Goal: Navigation & Orientation: Find specific page/section

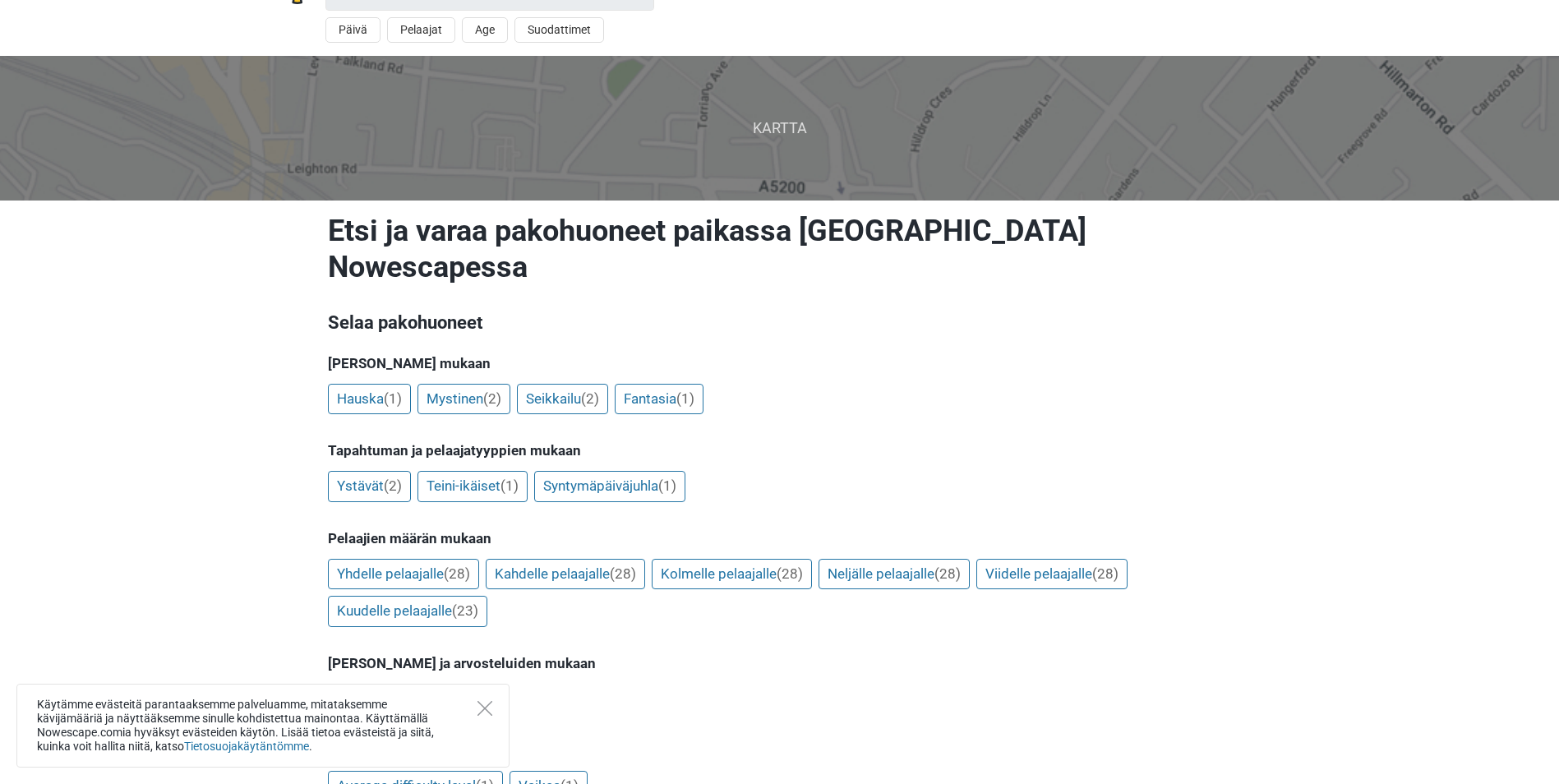
scroll to position [82, 0]
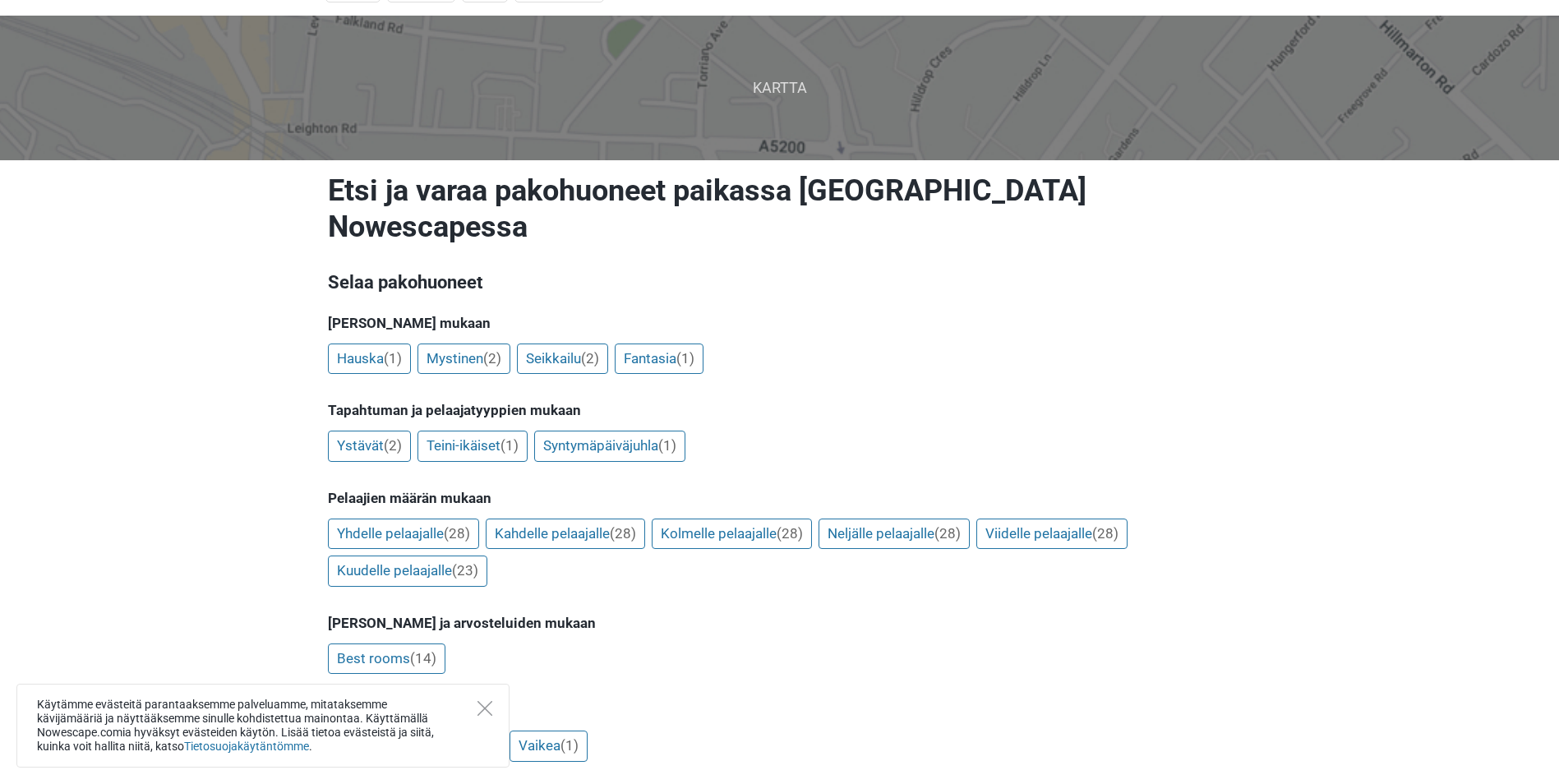
click at [486, 717] on div "Käytämme evästeitä parantaaksemme palveluamme, mitataksemme kävijämääriä ja näy…" at bounding box center [264, 725] width 493 height 84
click at [484, 710] on icon "Close" at bounding box center [485, 708] width 15 height 15
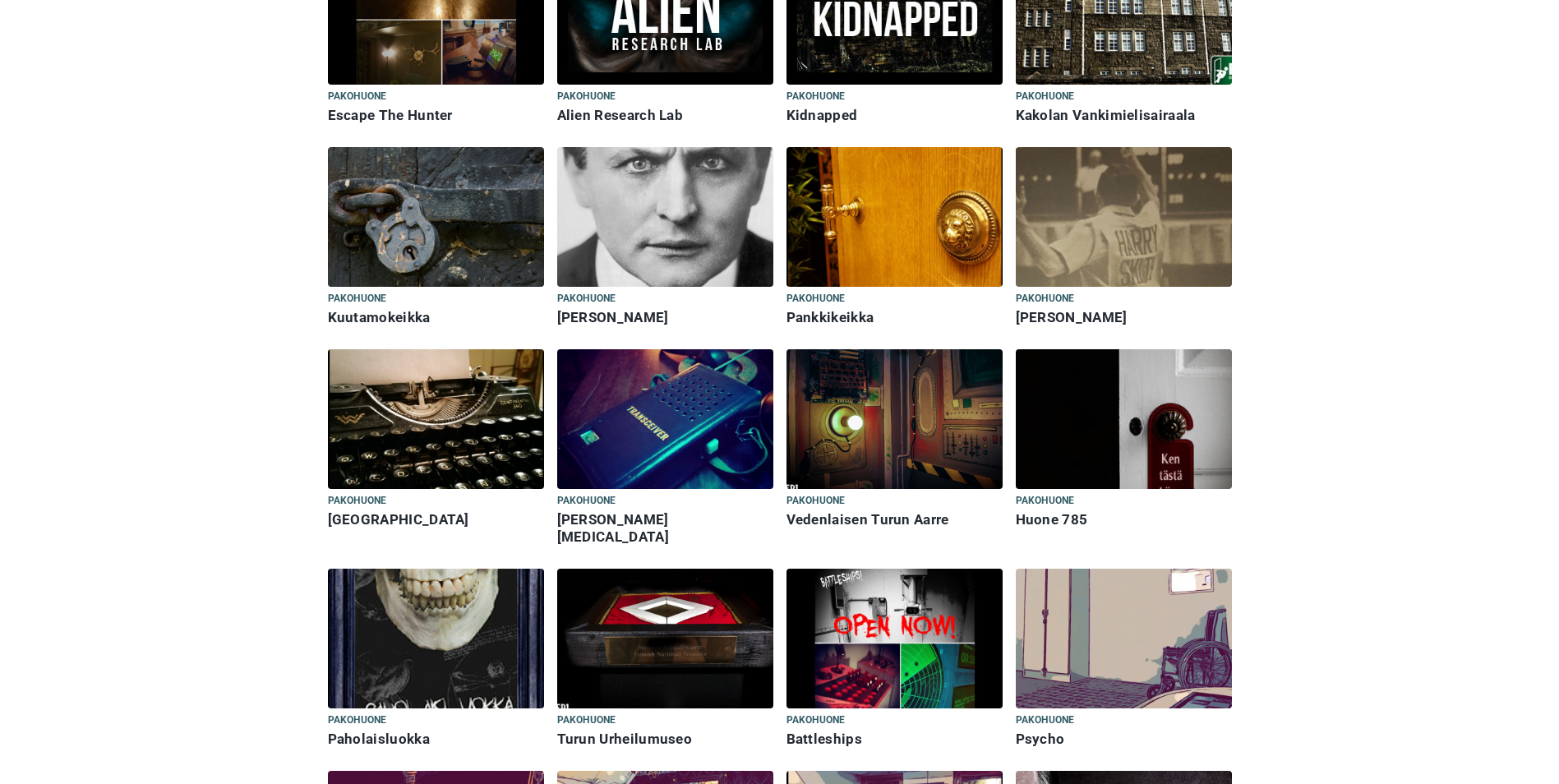
scroll to position [1397, 0]
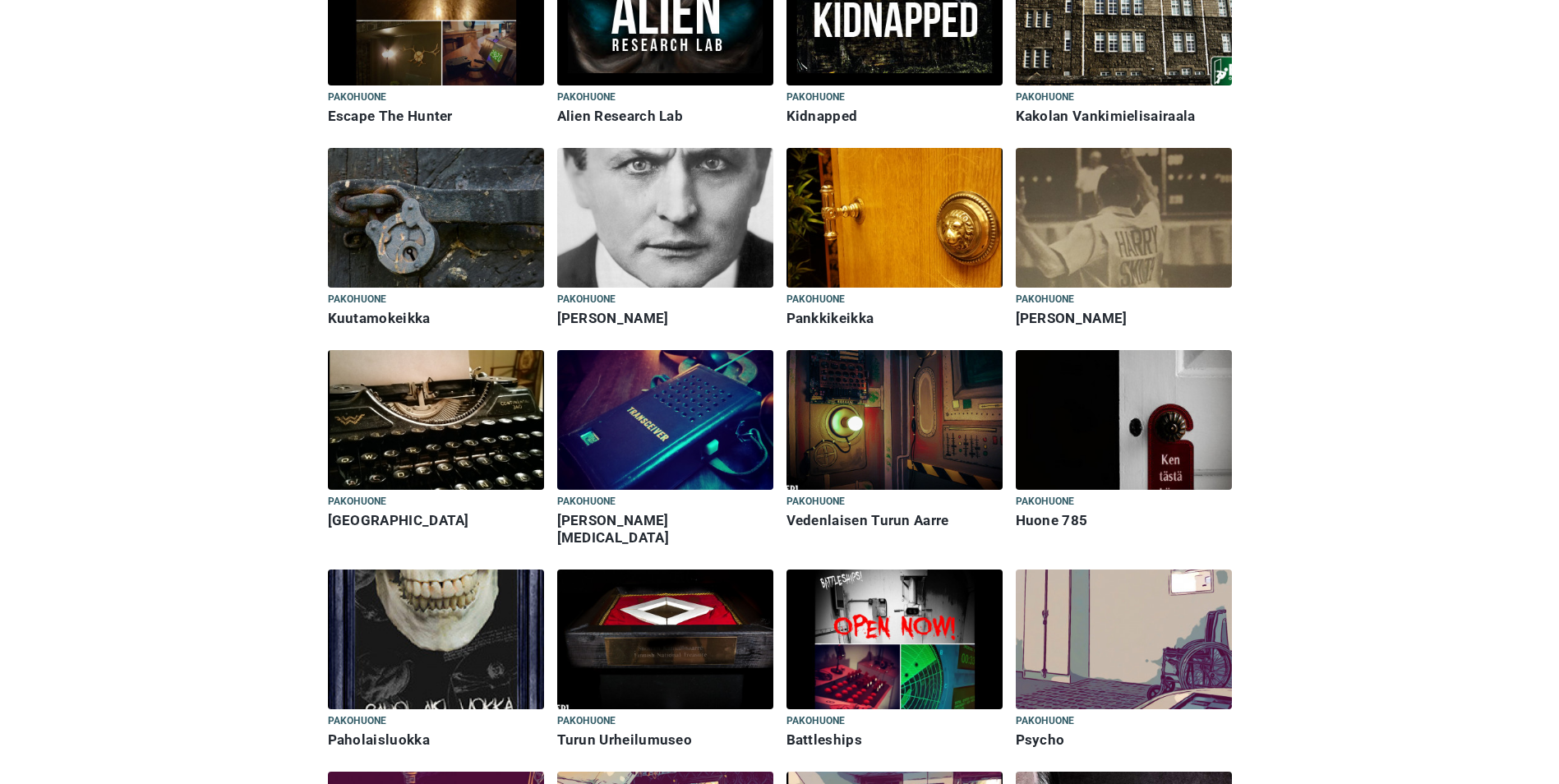
click at [891, 227] on img at bounding box center [895, 217] width 216 height 140
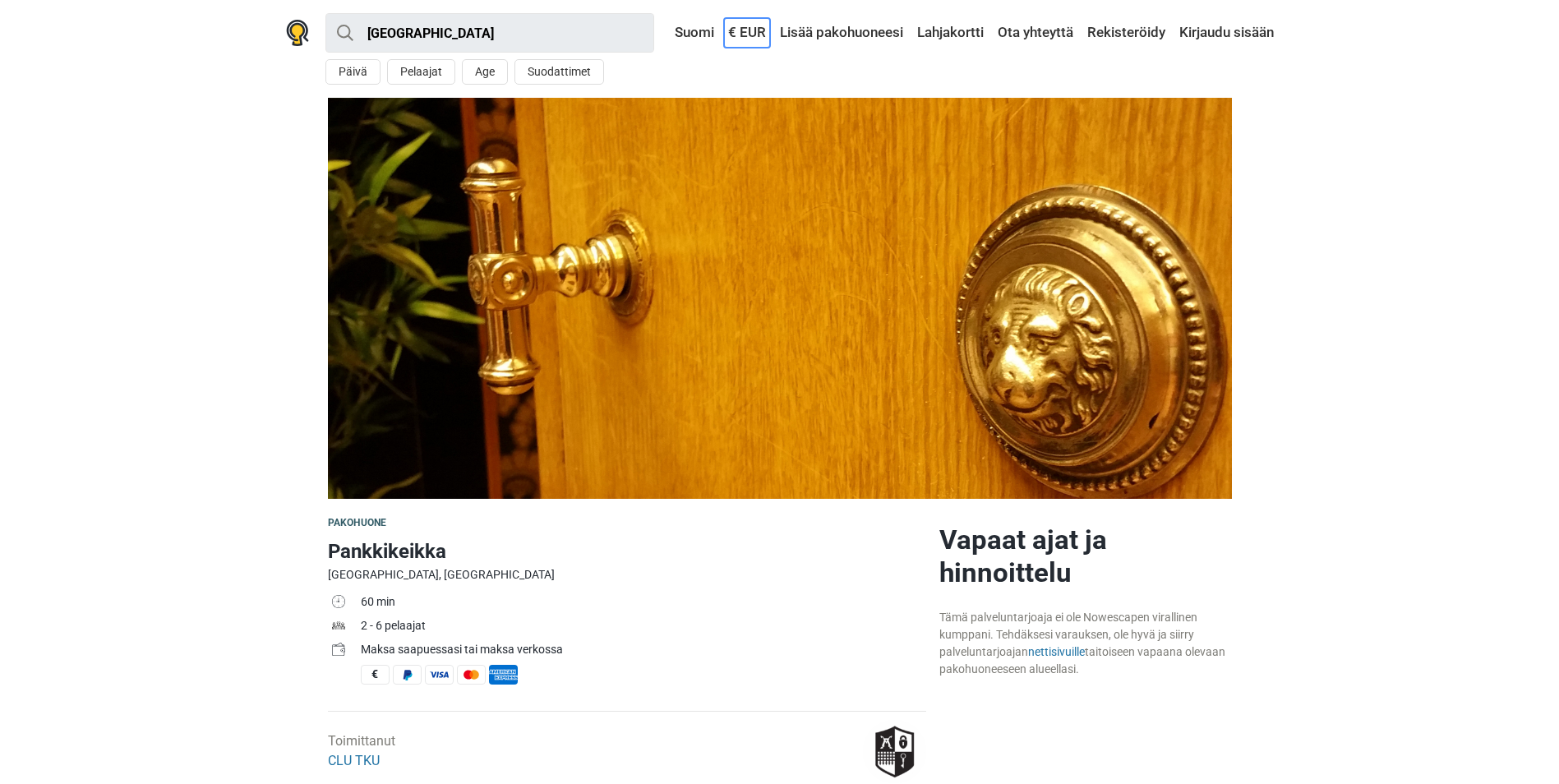
click at [745, 33] on link "€ EUR" at bounding box center [747, 32] width 46 height 29
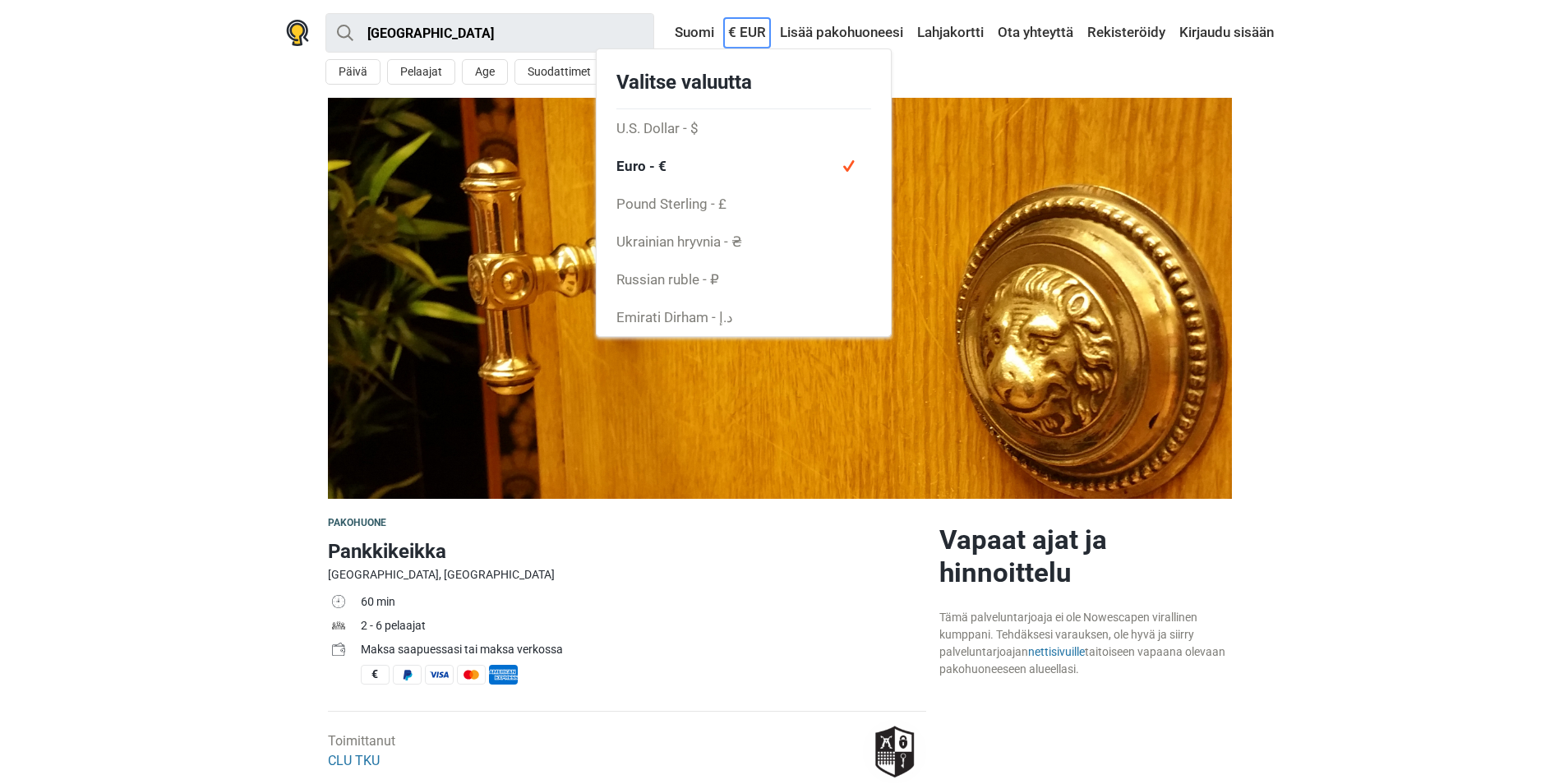
click at [745, 33] on link "€ EUR" at bounding box center [747, 32] width 46 height 29
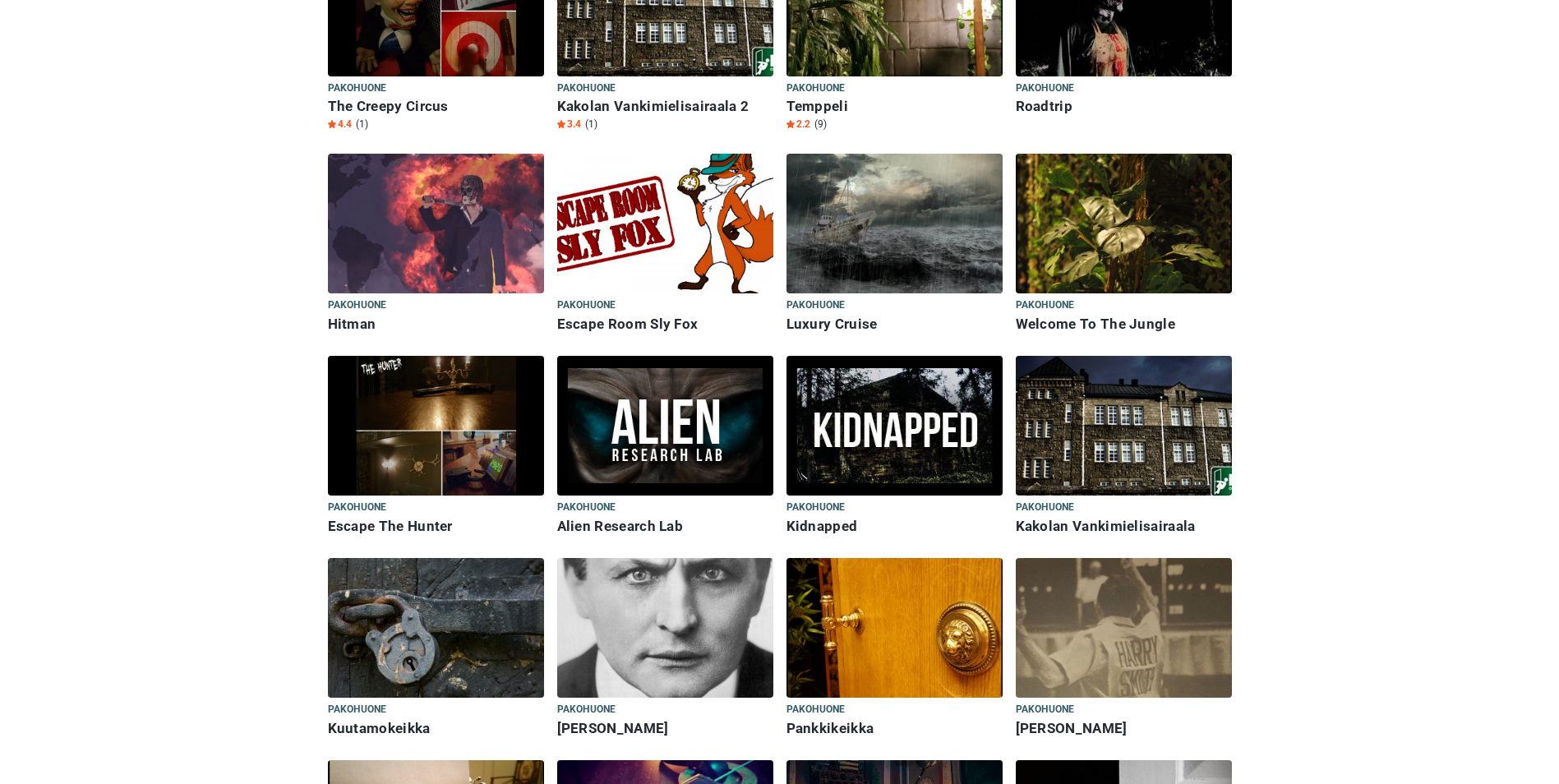
scroll to position [986, 0]
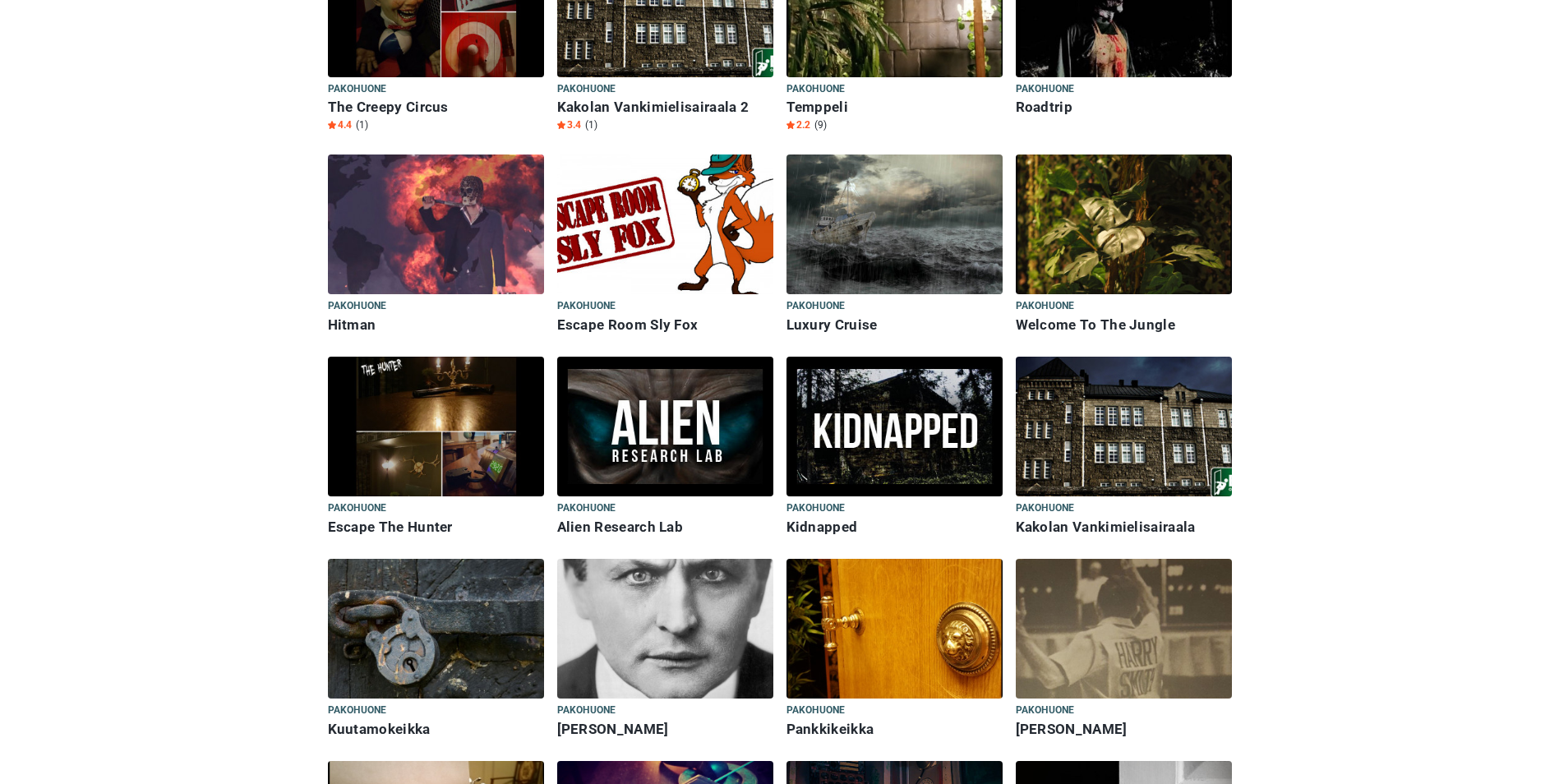
click at [866, 406] on img at bounding box center [895, 426] width 216 height 140
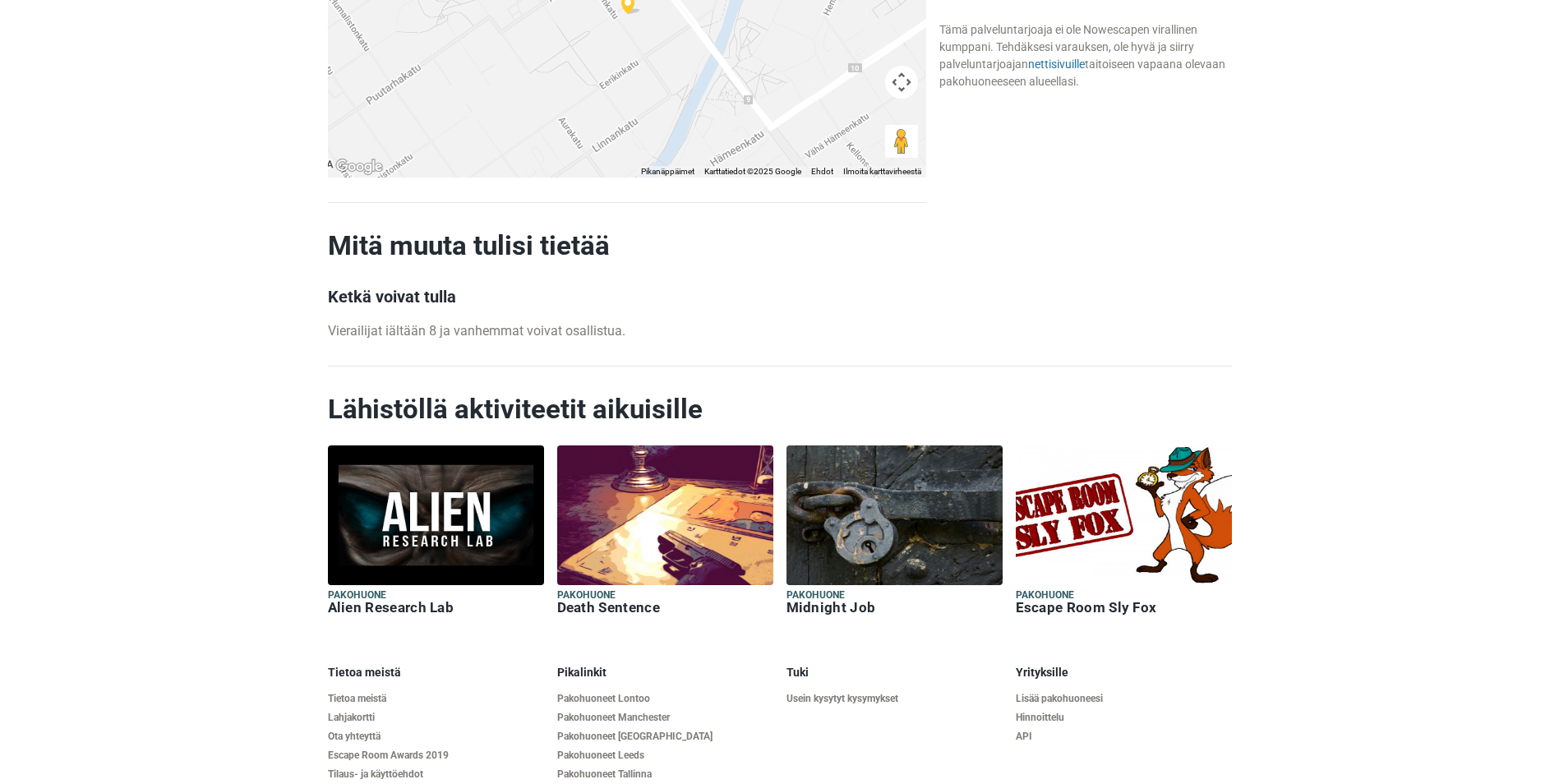
scroll to position [1397, 0]
